Goal: Transaction & Acquisition: Purchase product/service

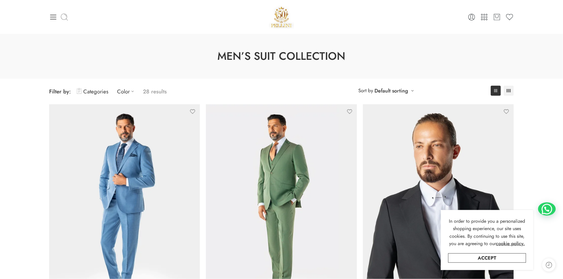
click at [67, 15] on icon at bounding box center [64, 17] width 8 height 8
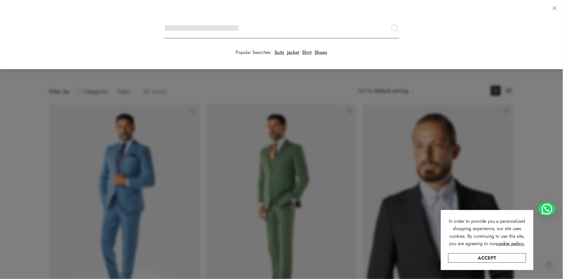
click at [164, 18] on input "Search here" at bounding box center [281, 28] width 235 height 21
type input "***"
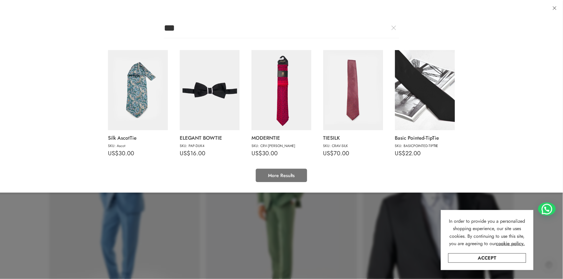
click at [279, 173] on link "More Results" at bounding box center [281, 175] width 51 height 13
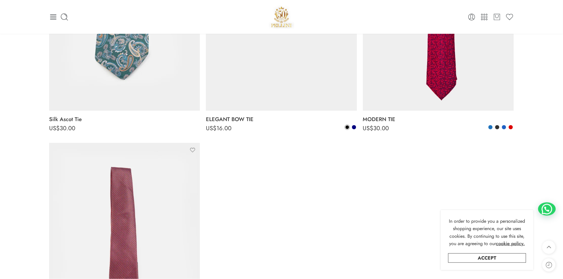
scroll to position [131, 0]
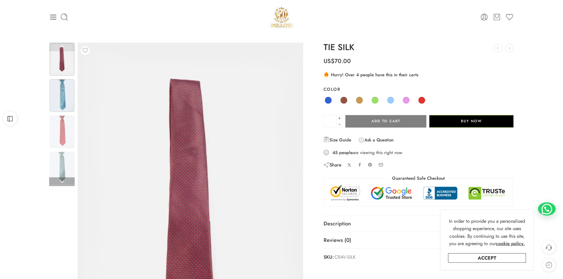
click at [63, 99] on img at bounding box center [62, 95] width 25 height 33
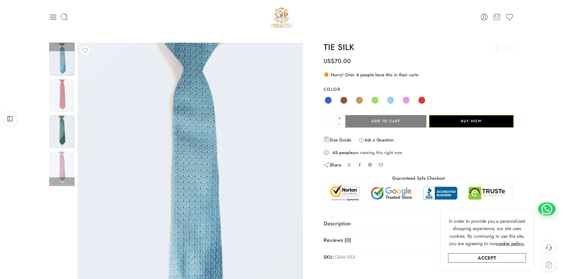
click at [59, 124] on img at bounding box center [62, 131] width 25 height 33
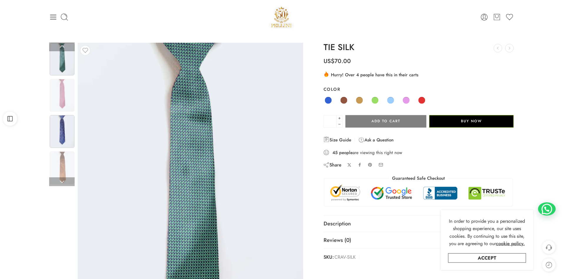
click at [65, 138] on img at bounding box center [62, 131] width 25 height 33
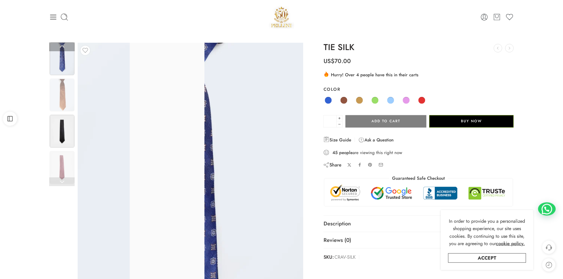
click at [61, 150] on div at bounding box center [62, 167] width 26 height 34
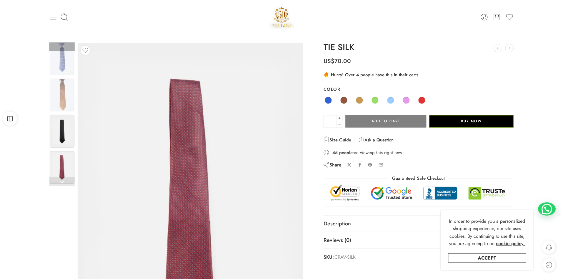
click at [63, 125] on img at bounding box center [62, 131] width 25 height 33
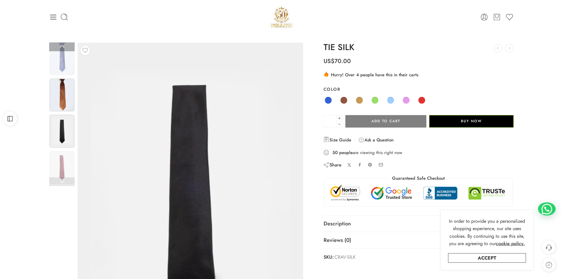
click at [66, 103] on img at bounding box center [62, 95] width 25 height 33
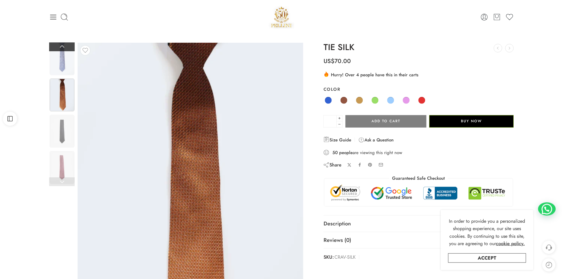
click at [60, 45] on link at bounding box center [62, 46] width 26 height 9
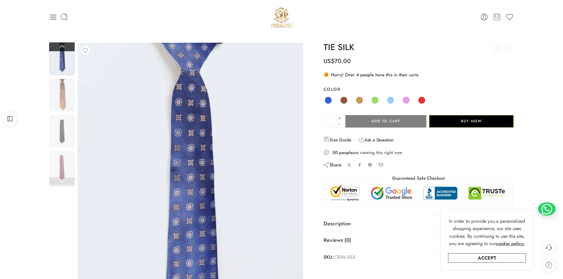
click at [60, 45] on link at bounding box center [62, 46] width 26 height 9
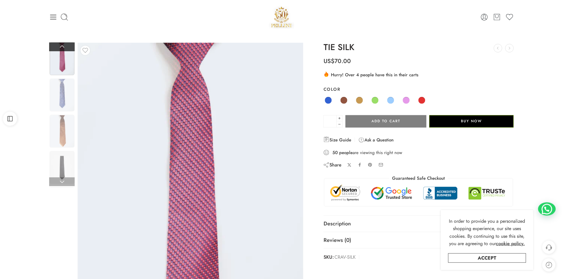
click at [60, 45] on link at bounding box center [62, 46] width 26 height 9
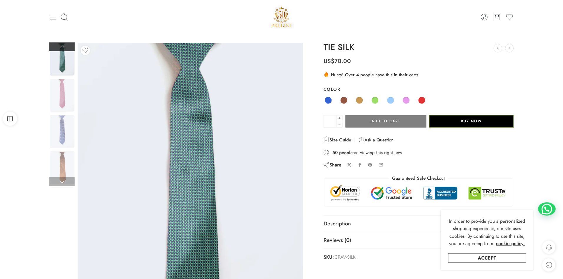
click at [60, 45] on link at bounding box center [62, 46] width 26 height 9
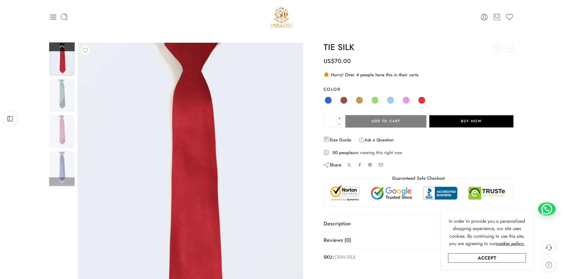
click at [60, 45] on link at bounding box center [62, 46] width 26 height 9
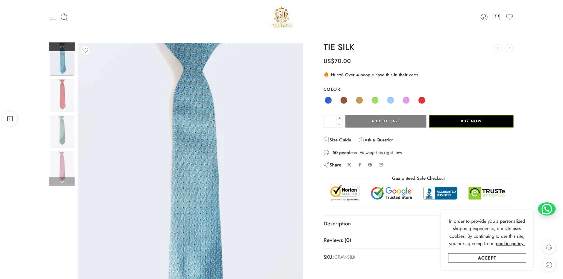
click at [60, 45] on link at bounding box center [62, 46] width 26 height 9
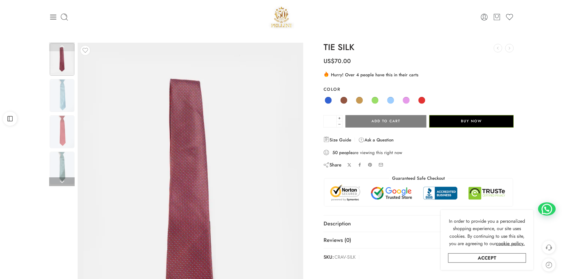
click at [60, 45] on link at bounding box center [62, 46] width 26 height 9
